Goal: Information Seeking & Learning: Find specific fact

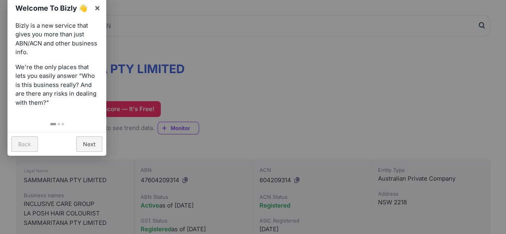
scroll to position [66, 0]
click at [95, 7] on link "×" at bounding box center [97, 8] width 18 height 18
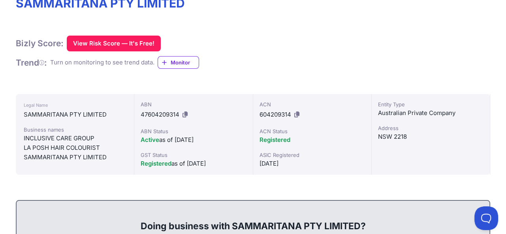
scroll to position [132, 0]
click at [186, 115] on icon at bounding box center [184, 114] width 5 height 6
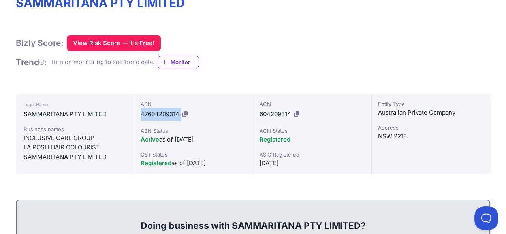
drag, startPoint x: 141, startPoint y: 115, endPoint x: 182, endPoint y: 116, distance: 41.1
click at [182, 115] on div "ABN 47604209314" at bounding box center [193, 110] width 105 height 21
click at [143, 115] on span "47604209314" at bounding box center [160, 114] width 39 height 8
drag, startPoint x: 140, startPoint y: 114, endPoint x: 179, endPoint y: 114, distance: 39.1
click at [179, 114] on div "ABN 47604209314 ABN Status Active as of [DATE] GST Status Registered as of [DAT…" at bounding box center [193, 134] width 118 height 81
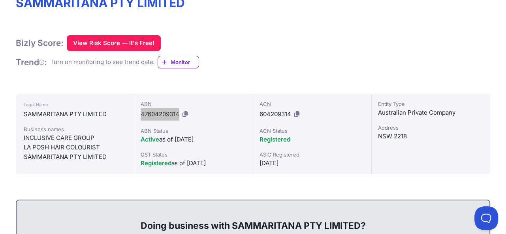
click at [270, 52] on div "Bizly Score: View Risk Score — It's Free! View Risk Score — It's Free! Trend : …" at bounding box center [253, 52] width 474 height 34
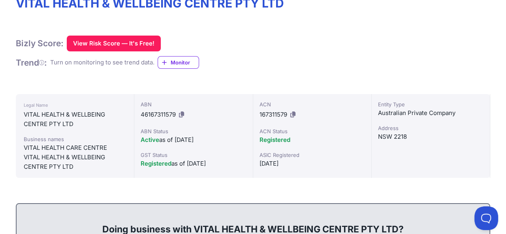
scroll to position [132, 0]
